Goal: Task Accomplishment & Management: Manage account settings

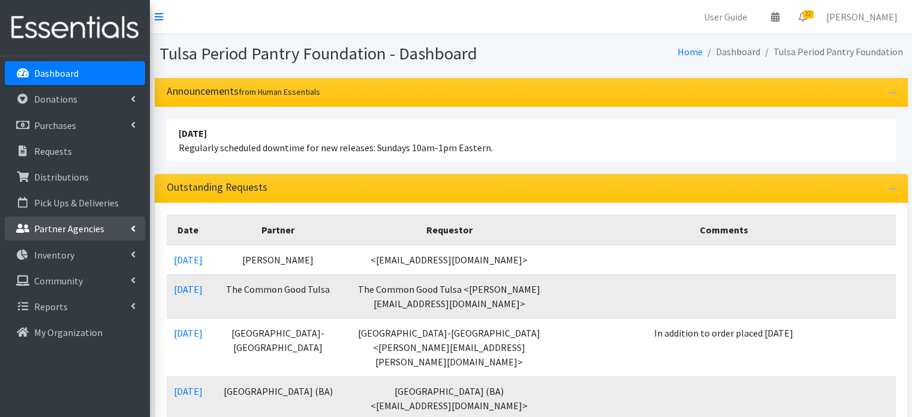
click at [68, 225] on p "Partner Agencies" at bounding box center [69, 228] width 70 height 12
click at [61, 251] on link "All Partners" at bounding box center [75, 255] width 140 height 24
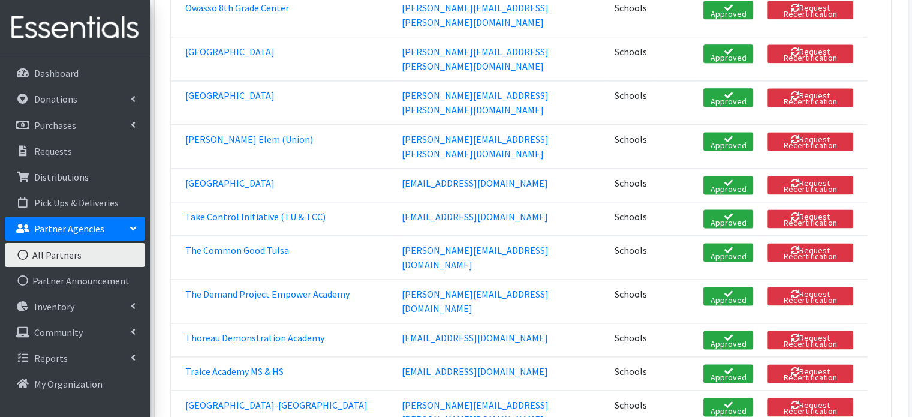
scroll to position [1559, 0]
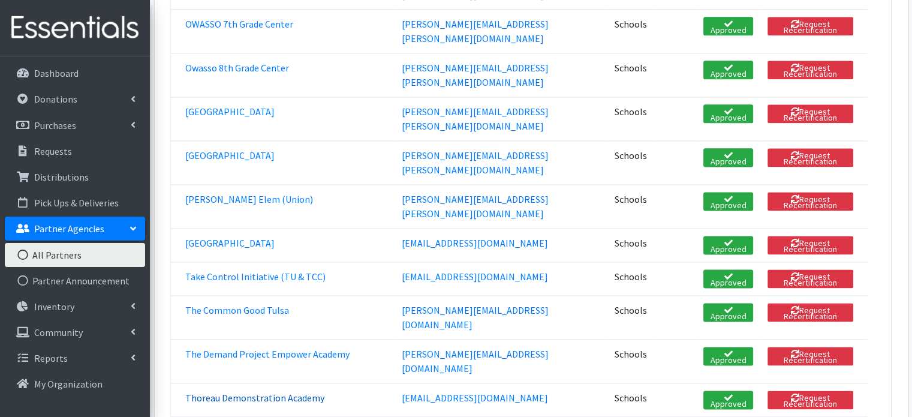
click at [242, 391] on link "Thoreau Demonstration Academy" at bounding box center [254, 397] width 139 height 12
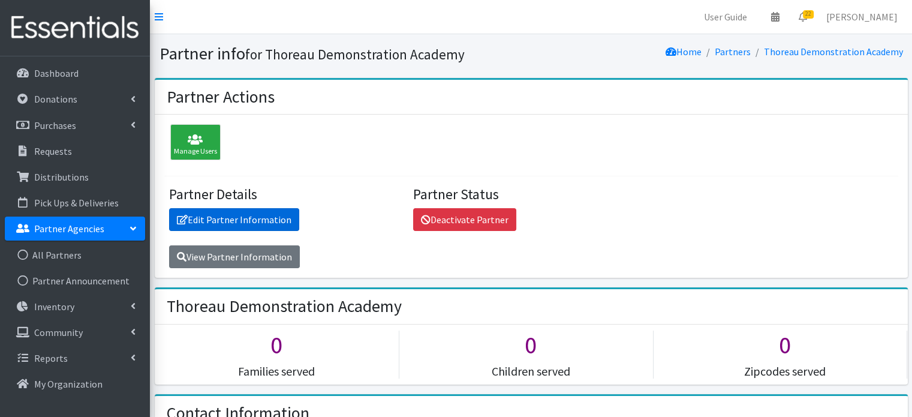
click at [212, 210] on link "Edit Partner Information" at bounding box center [234, 219] width 130 height 23
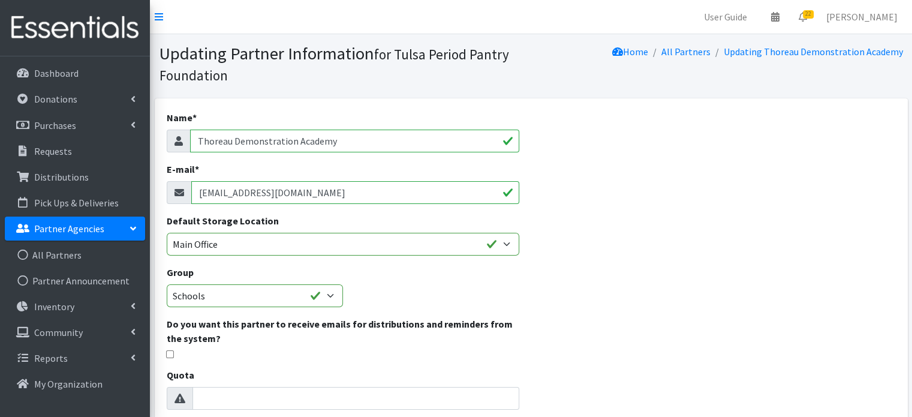
click at [274, 196] on input "thompme@tulsaschools.org" at bounding box center [355, 192] width 328 height 23
paste input "anderma"
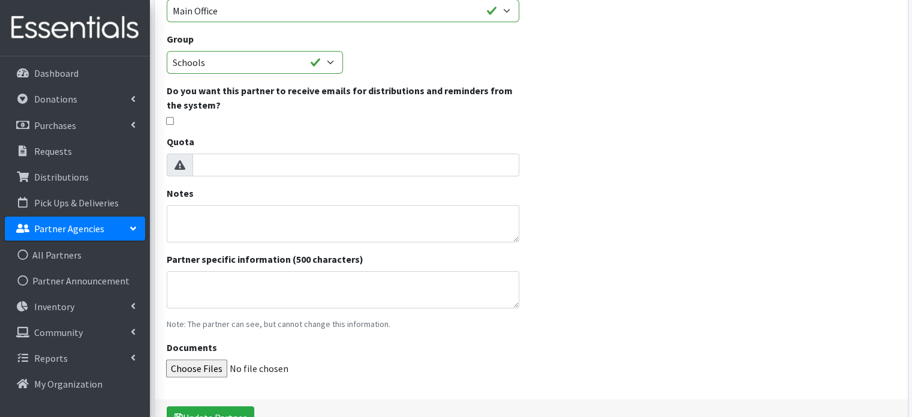
scroll to position [240, 0]
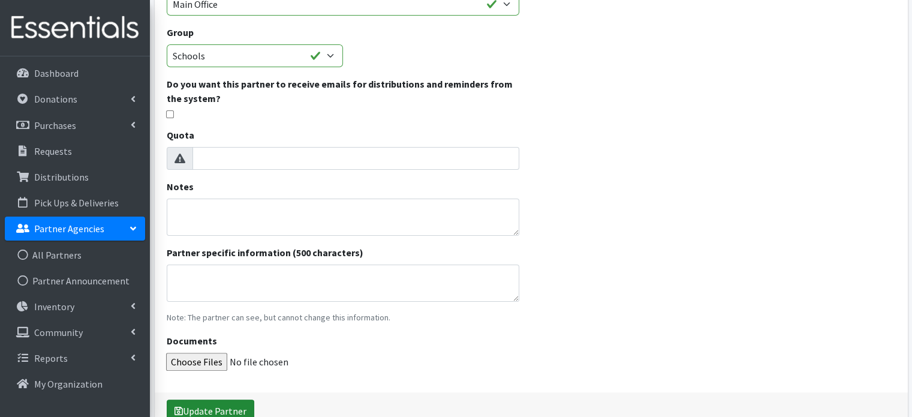
type input "anderma@tulsaschools.org"
click at [228, 405] on button "Update Partner" at bounding box center [211, 410] width 88 height 23
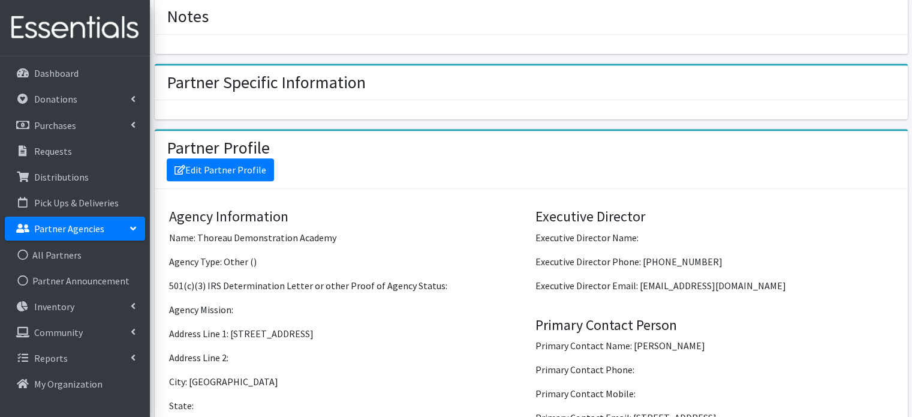
scroll to position [728, 0]
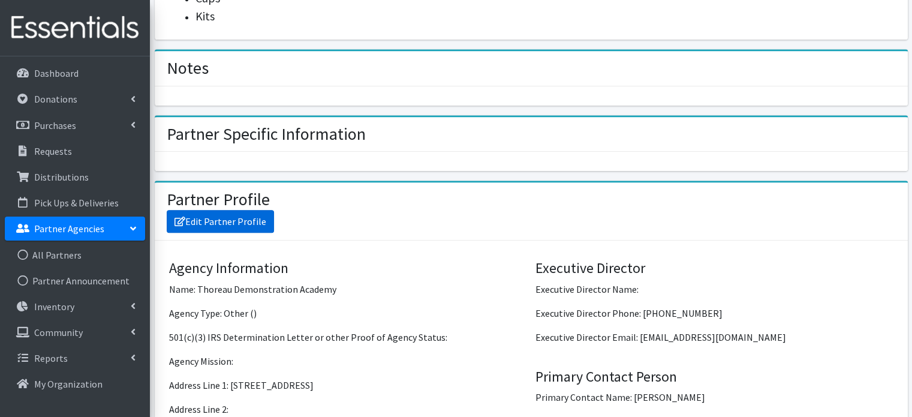
click at [248, 221] on link "Edit Partner Profile" at bounding box center [220, 221] width 107 height 23
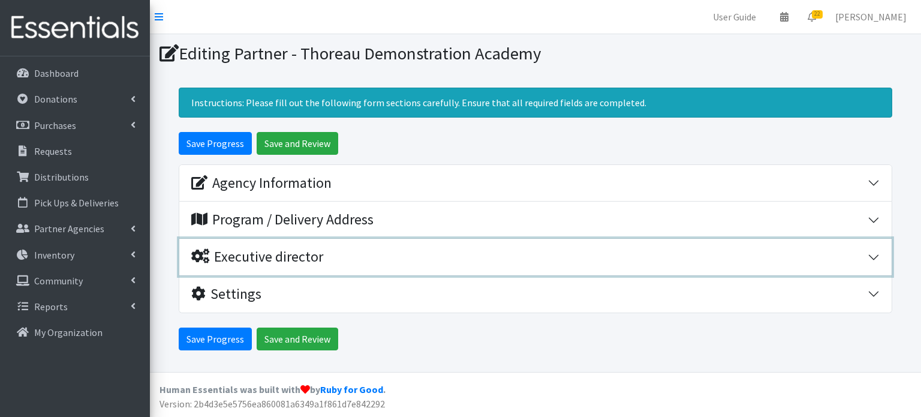
click at [329, 252] on div "Executive director" at bounding box center [529, 256] width 676 height 17
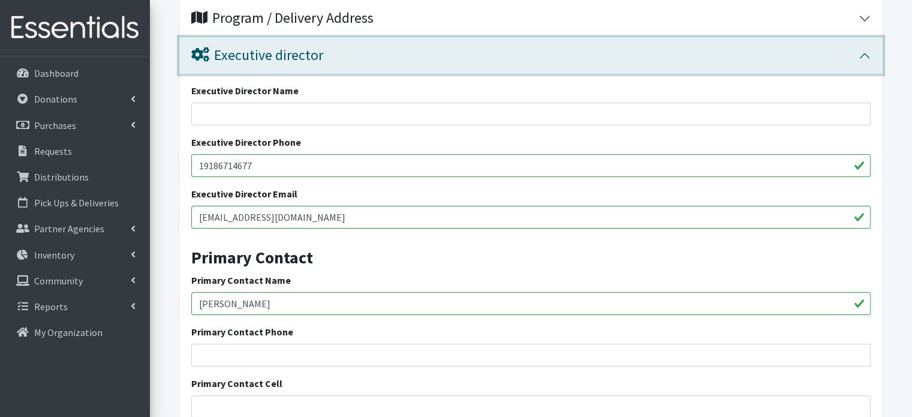
scroll to position [240, 0]
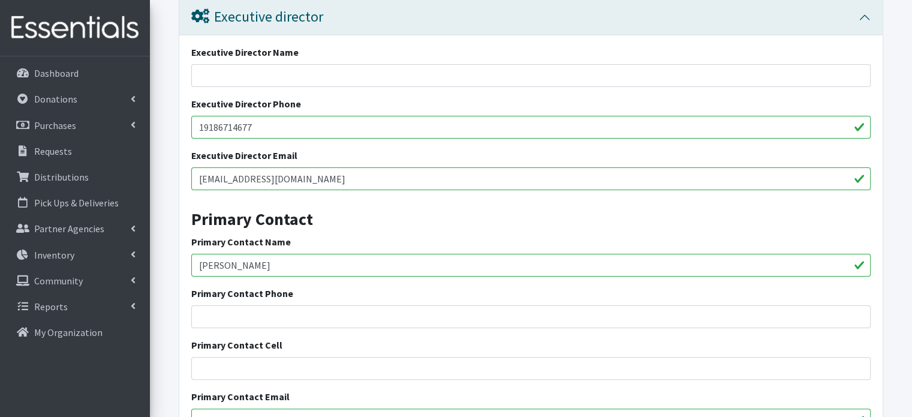
click at [297, 261] on input "[PERSON_NAME]" at bounding box center [530, 265] width 679 height 23
paste input "[PERSON_NAME]"
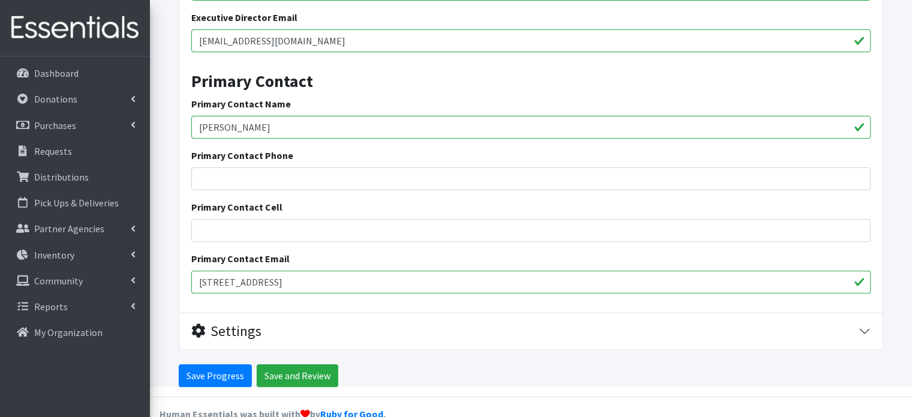
scroll to position [400, 0]
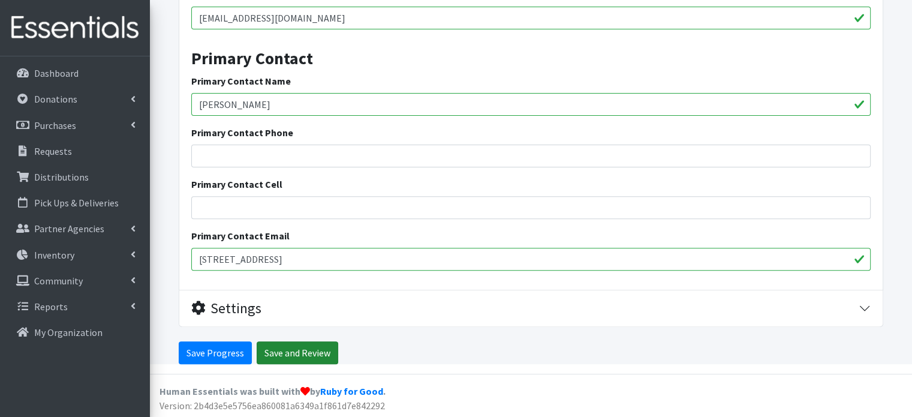
type input "[PERSON_NAME]"
click at [285, 353] on input "Save and Review" at bounding box center [298, 352] width 82 height 23
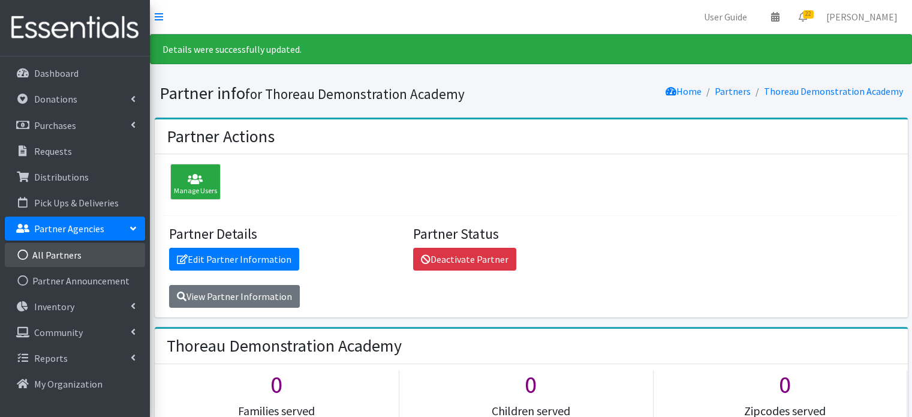
click at [58, 254] on link "All Partners" at bounding box center [75, 255] width 140 height 24
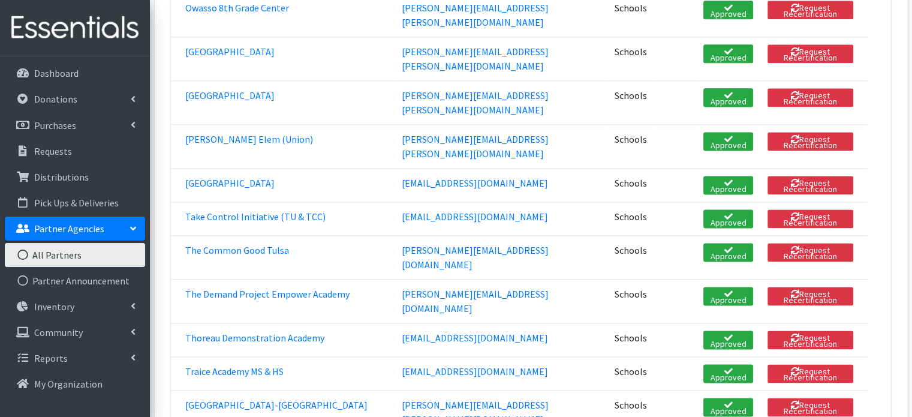
scroll to position [1559, 0]
